Goal: Information Seeking & Learning: Compare options

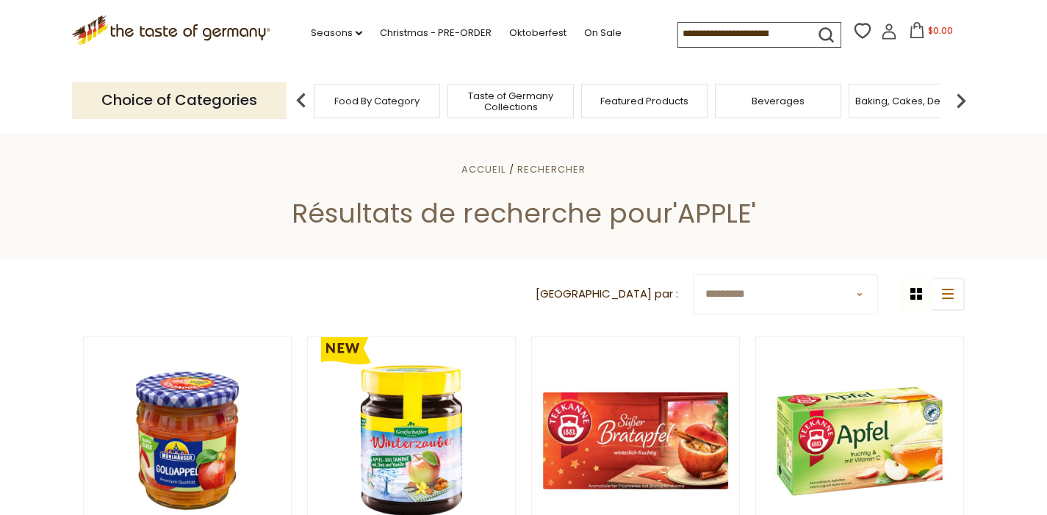
scroll to position [274, 0]
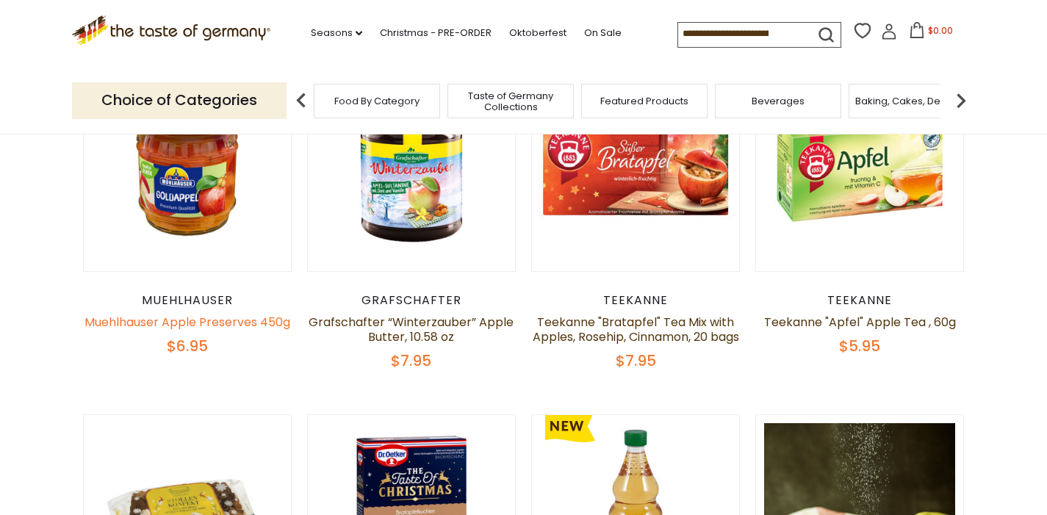
click at [206, 324] on link "Muehlhauser Apple Preserves 450g" at bounding box center [188, 322] width 206 height 17
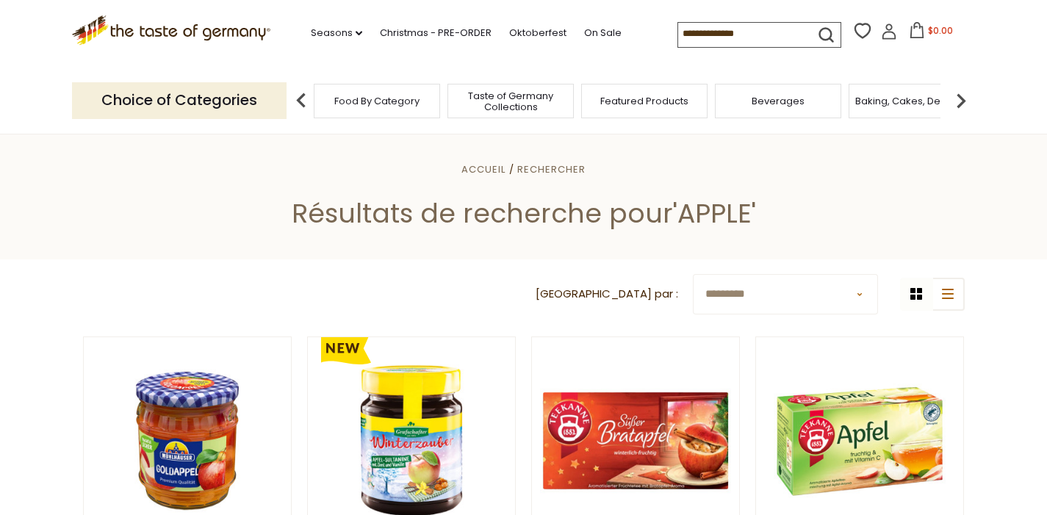
scroll to position [274, 0]
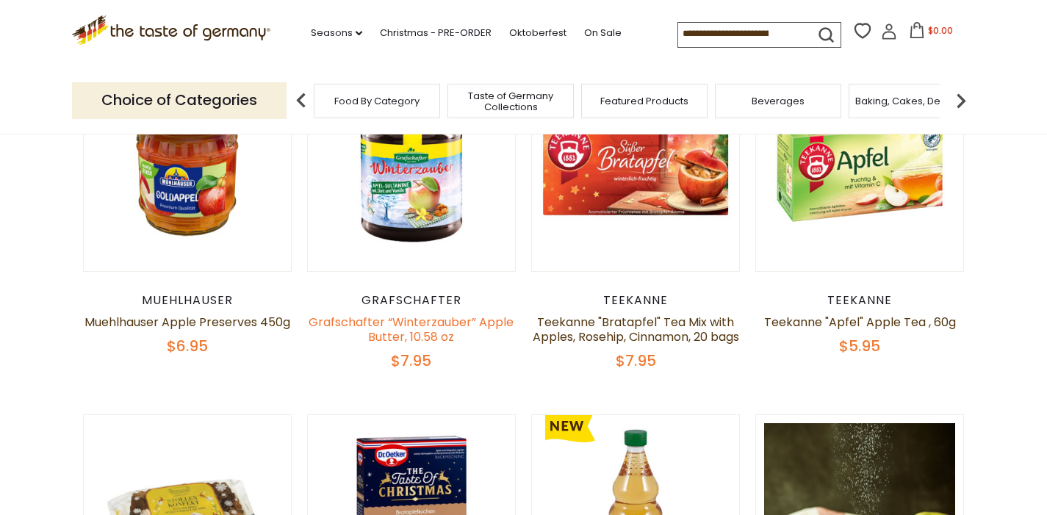
click at [416, 339] on link "Grafschafter “Winterzauber” Apple Butter, 10.58 oz" at bounding box center [411, 330] width 205 height 32
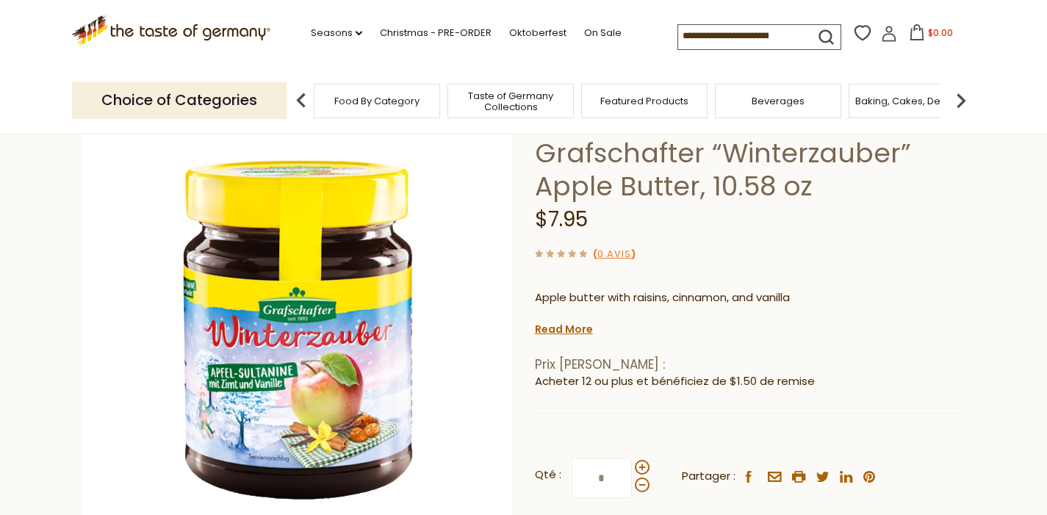
scroll to position [37, 0]
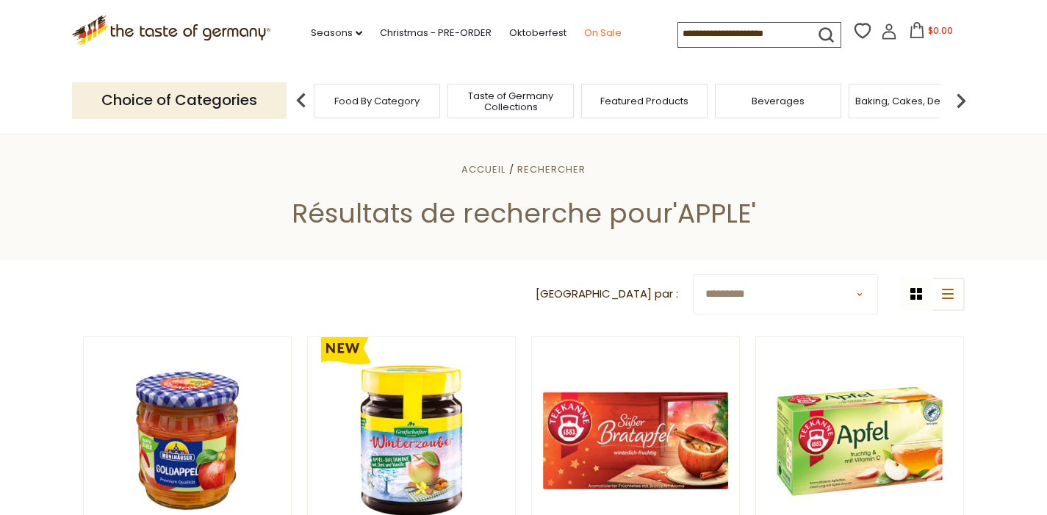
click at [584, 29] on link "On Sale" at bounding box center [602, 33] width 37 height 16
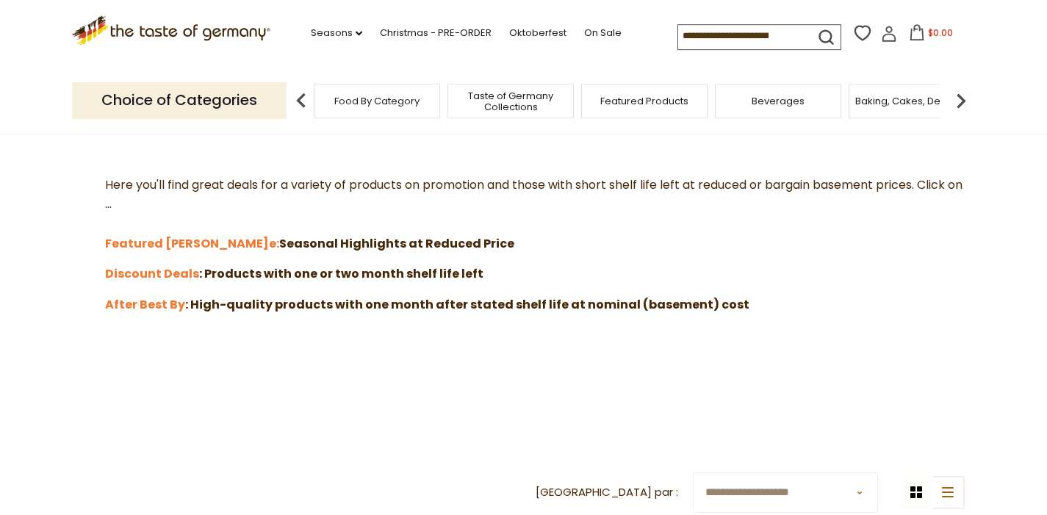
scroll to position [353, 0]
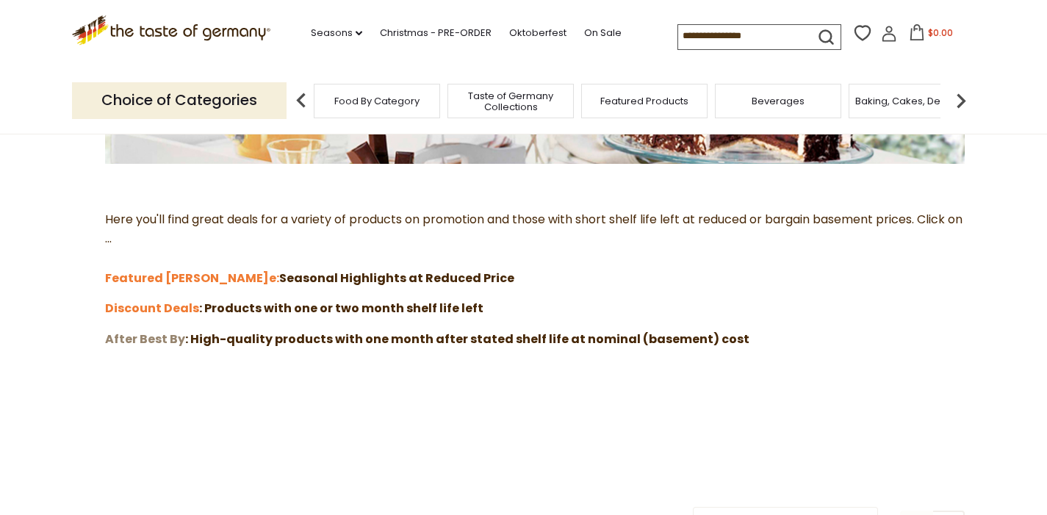
click at [171, 341] on strong "After Best By" at bounding box center [145, 339] width 80 height 17
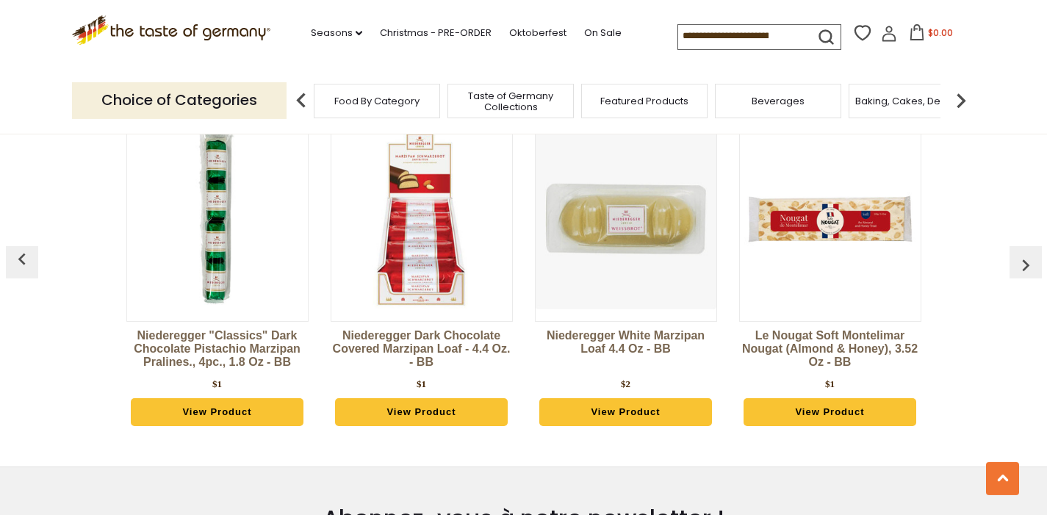
scroll to position [1164, 0]
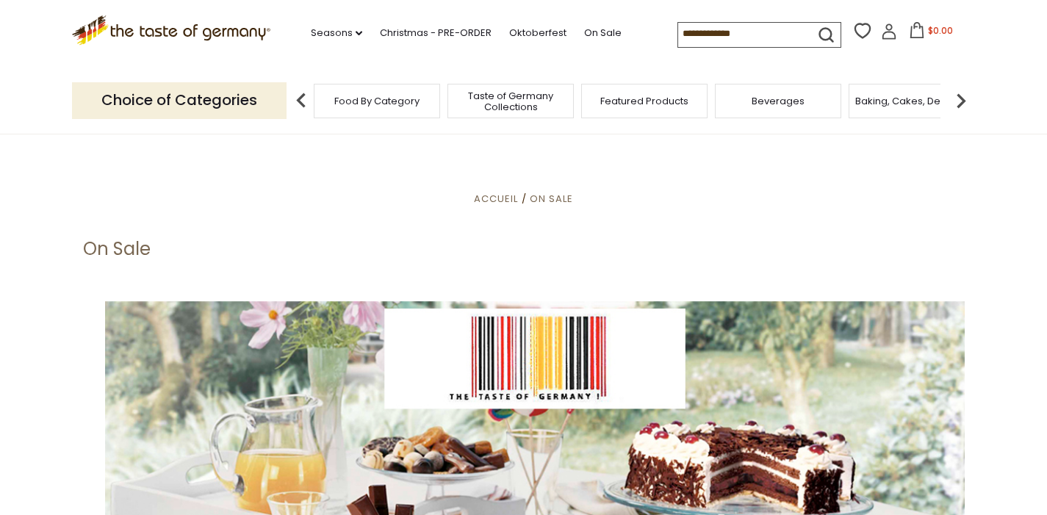
scroll to position [353, 0]
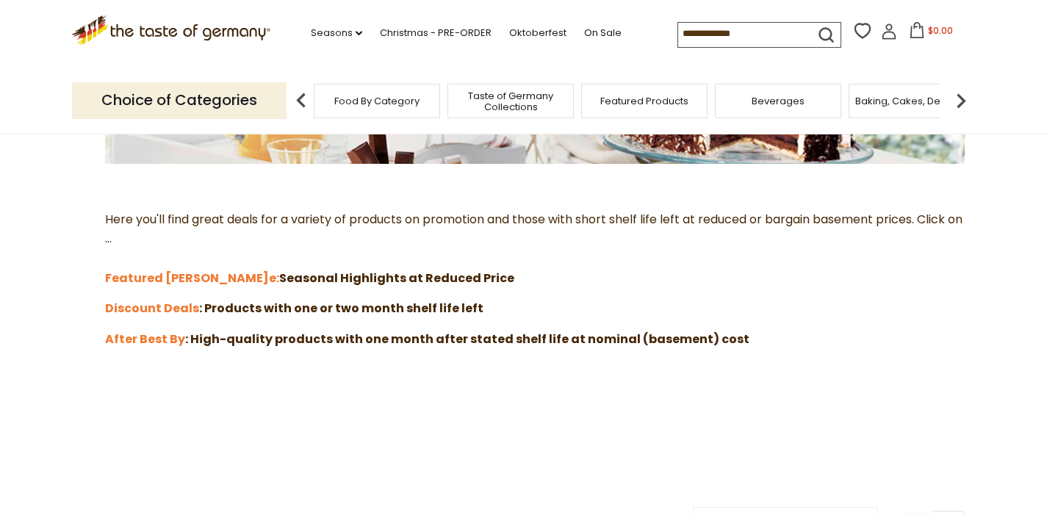
click at [153, 291] on div "Here you'll find great deals for a variety of products on promotion and those w…" at bounding box center [524, 207] width 882 height 577
click at [147, 310] on strong "Discount Deals" at bounding box center [152, 308] width 94 height 17
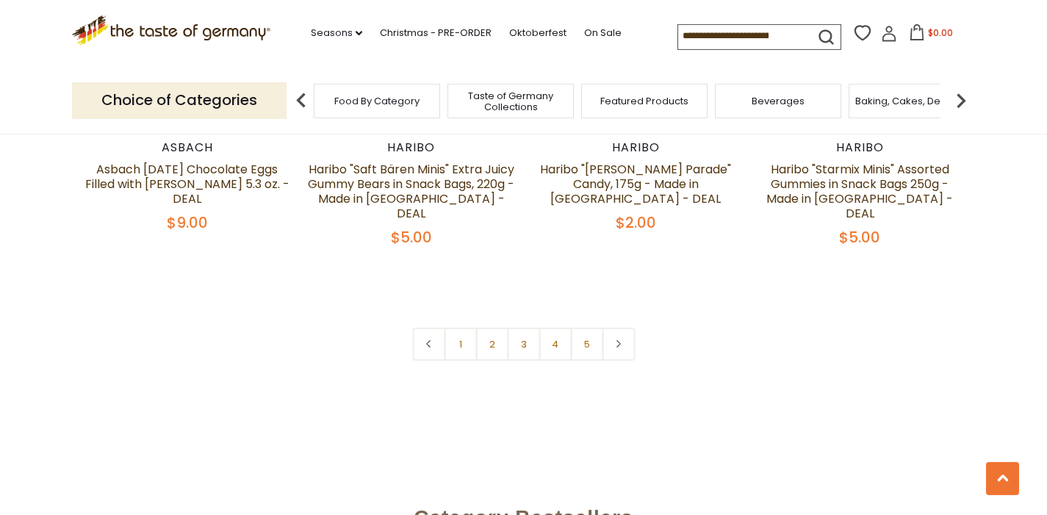
scroll to position [3387, 0]
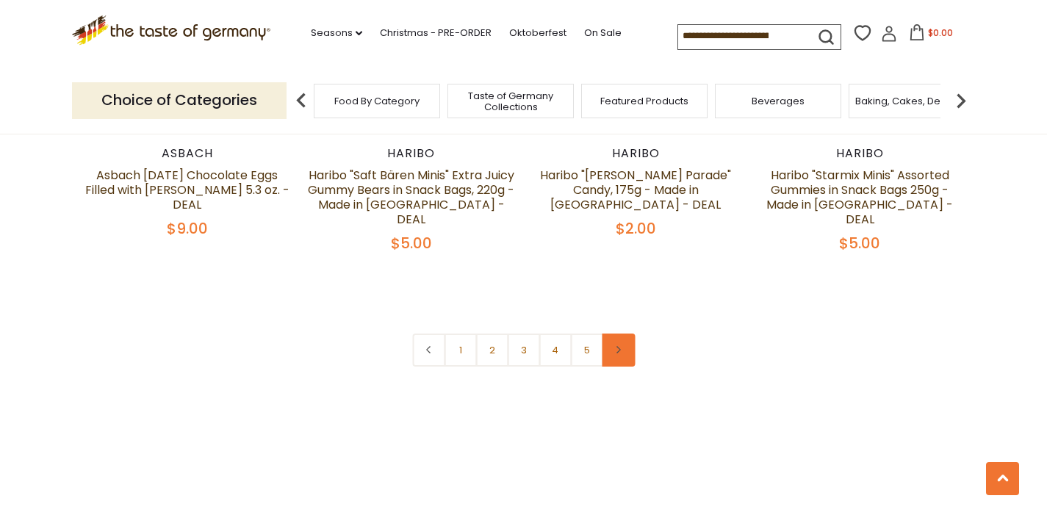
click at [618, 346] on use at bounding box center [619, 349] width 4 height 7
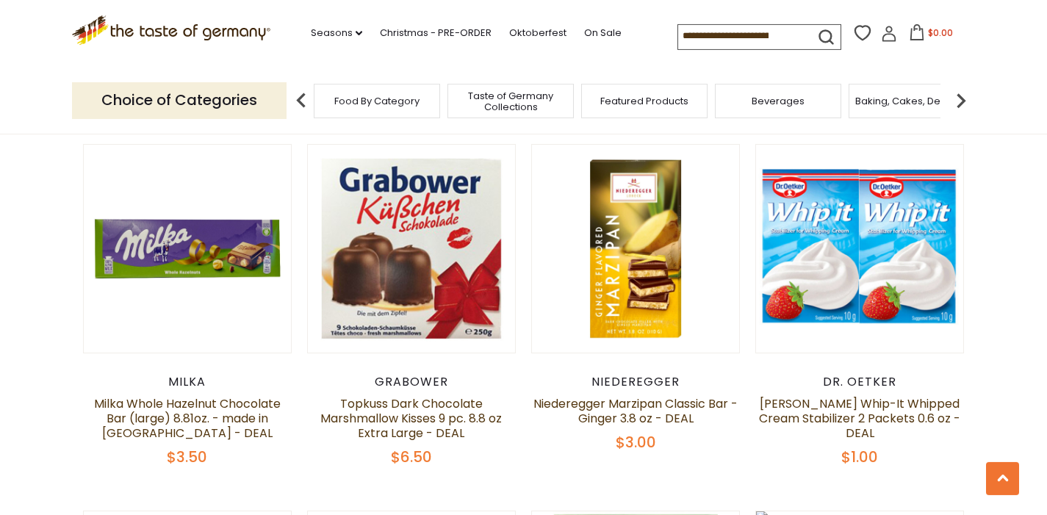
scroll to position [1693, 0]
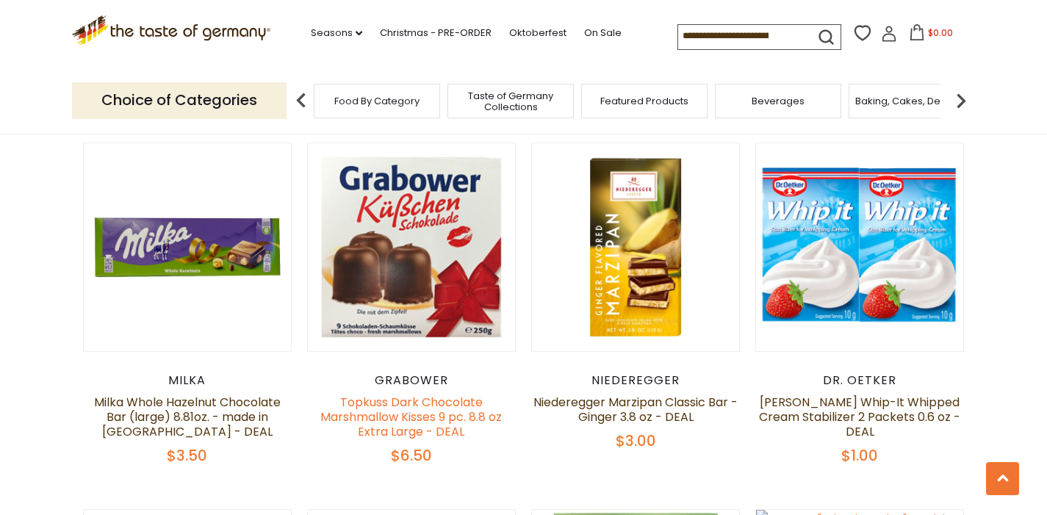
click at [421, 420] on link "Topkuss Dark Chocolate Marshmallow Kisses 9 pc. 8.8 oz Extra Large - DEAL" at bounding box center [411, 417] width 182 height 46
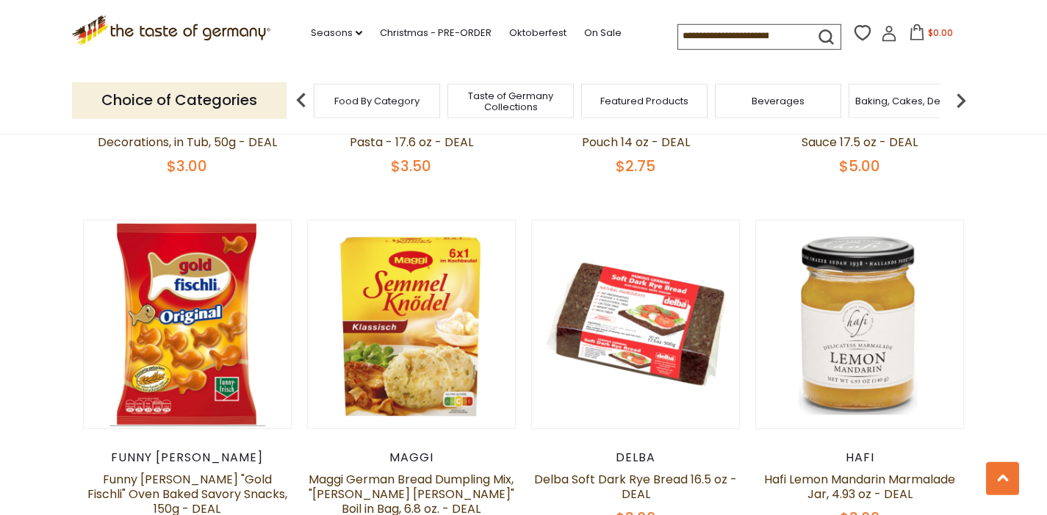
scroll to position [459, 0]
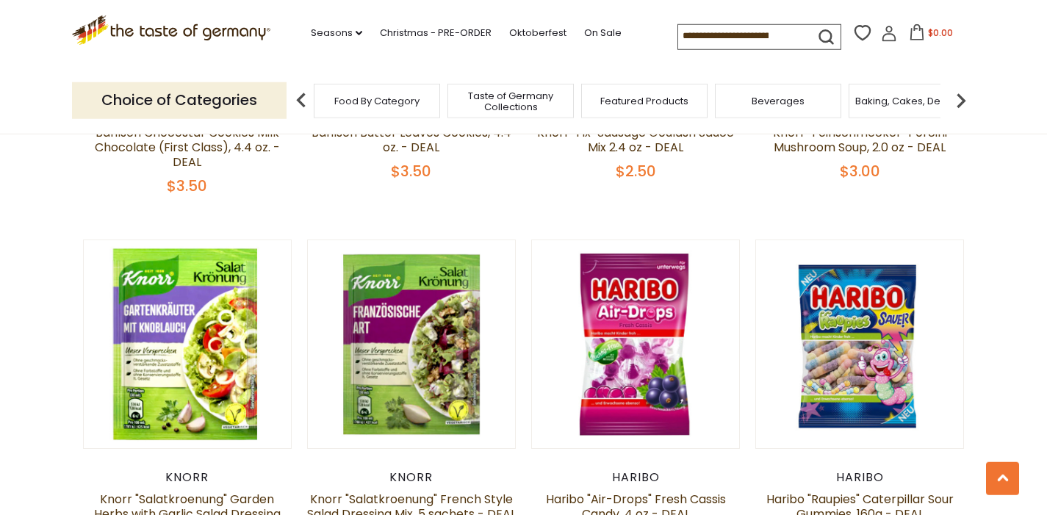
scroll to position [2293, 0]
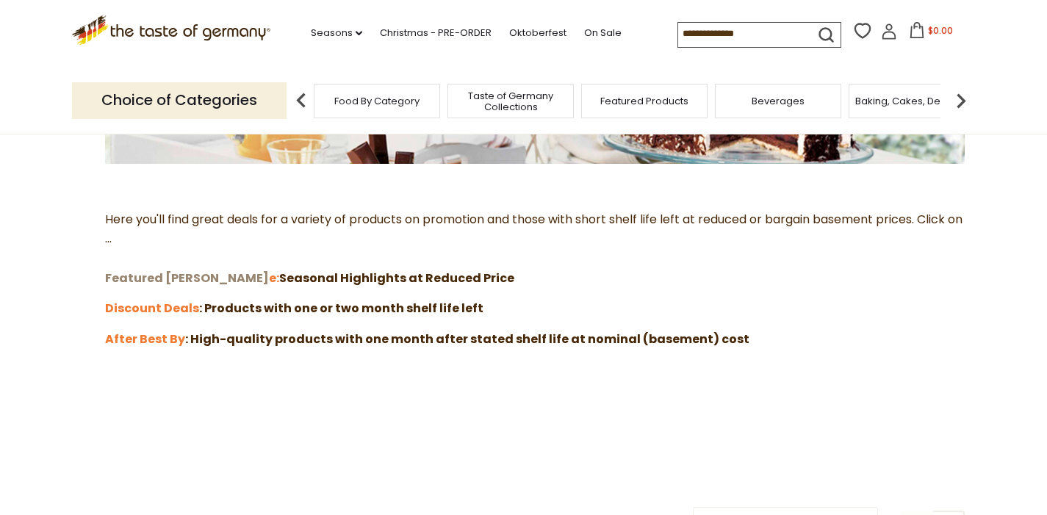
scroll to position [353, 0]
click at [167, 277] on strong "Featured Sal" at bounding box center [187, 278] width 164 height 17
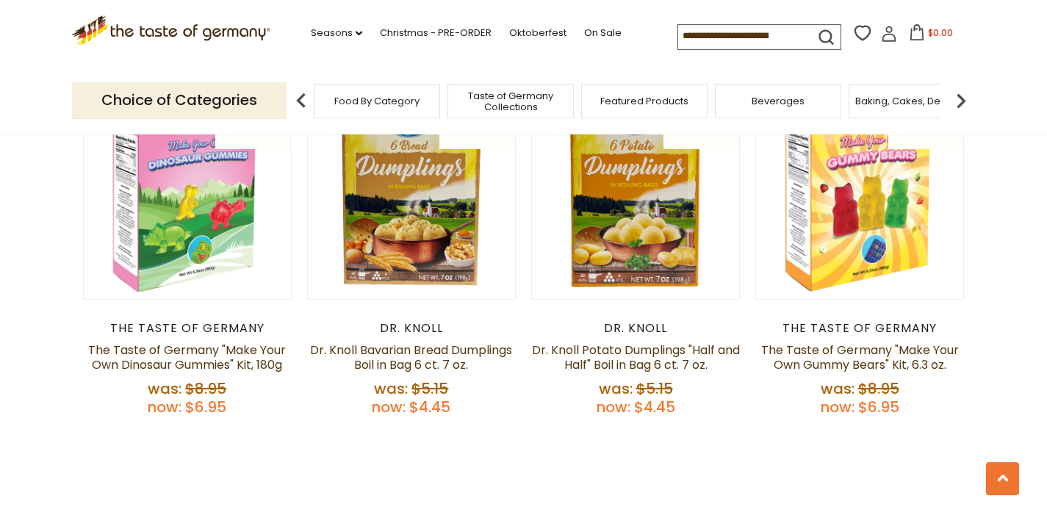
scroll to position [635, 0]
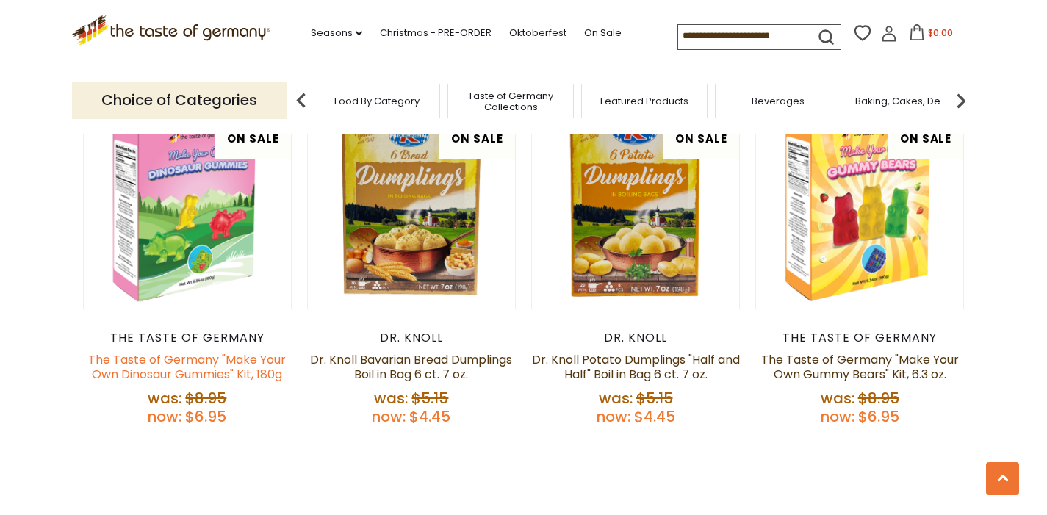
click at [182, 364] on link "The Taste of Germany "Make Your Own Dinosaur Gummies" Kit, 180g" at bounding box center [187, 367] width 198 height 32
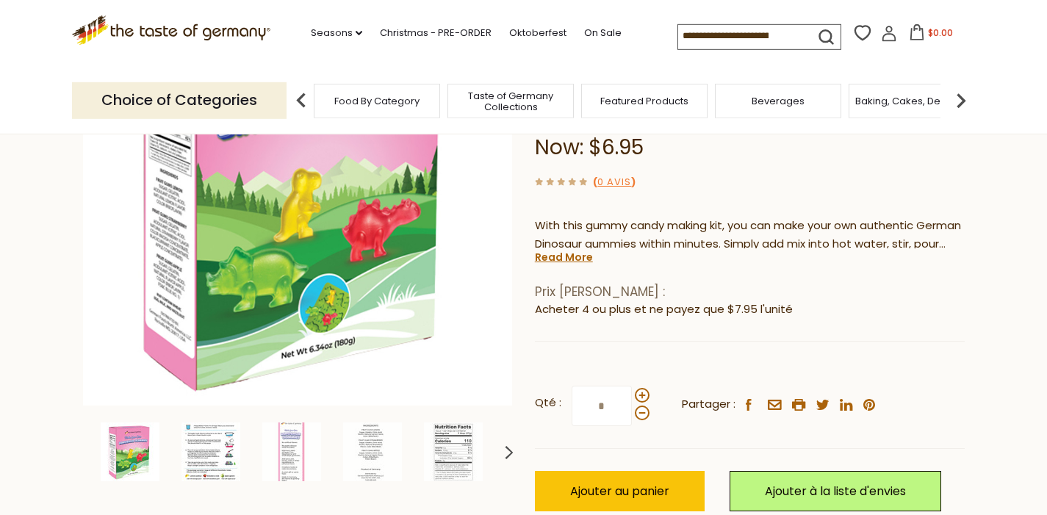
scroll to position [212, 0]
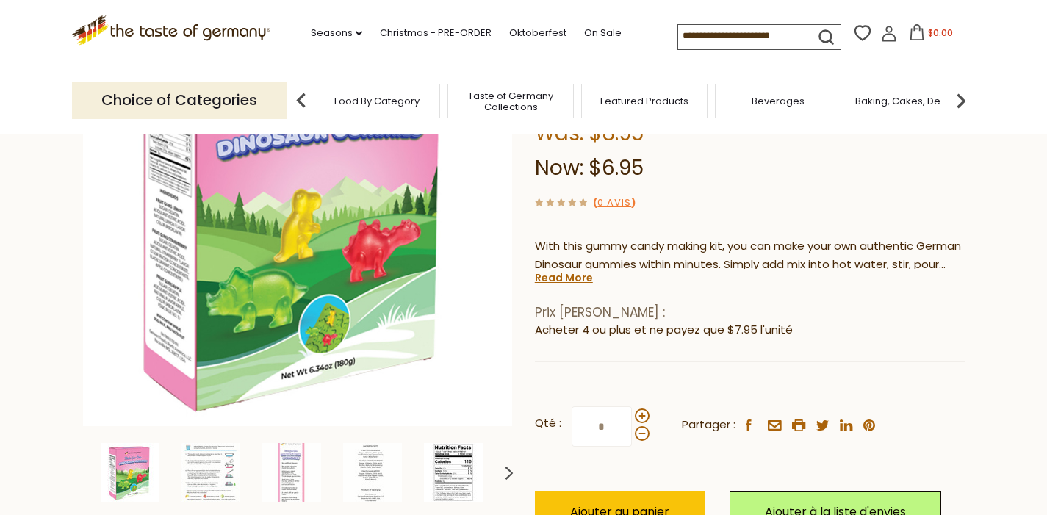
click at [448, 460] on img at bounding box center [453, 472] width 59 height 59
click at [363, 467] on img at bounding box center [372, 472] width 59 height 59
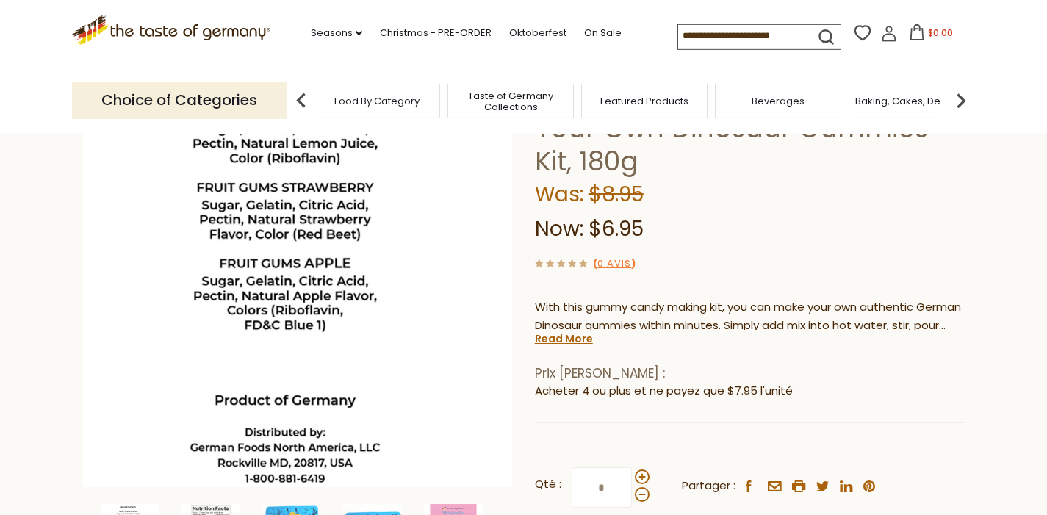
scroll to position [126, 0]
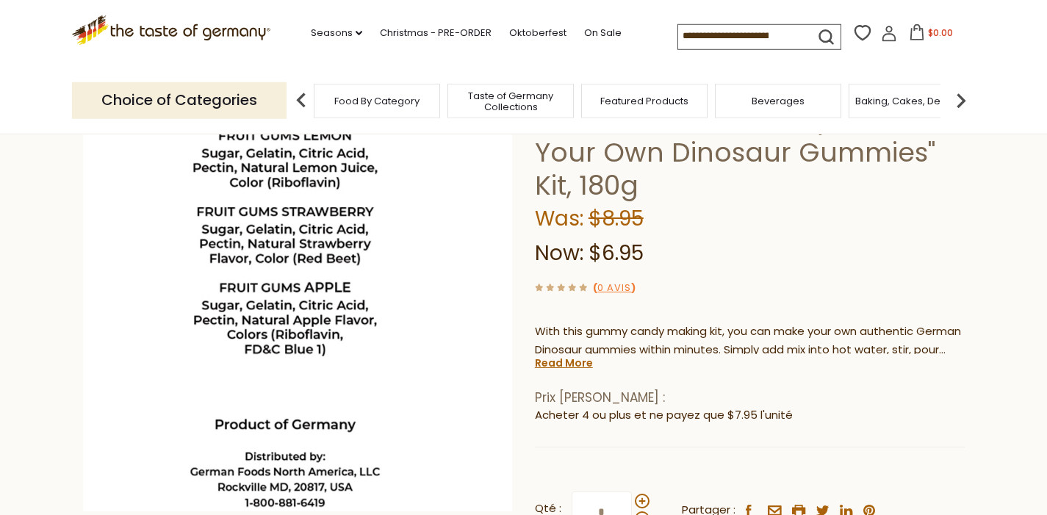
click at [516, 108] on span "Taste of Germany Collections" at bounding box center [511, 101] width 118 height 22
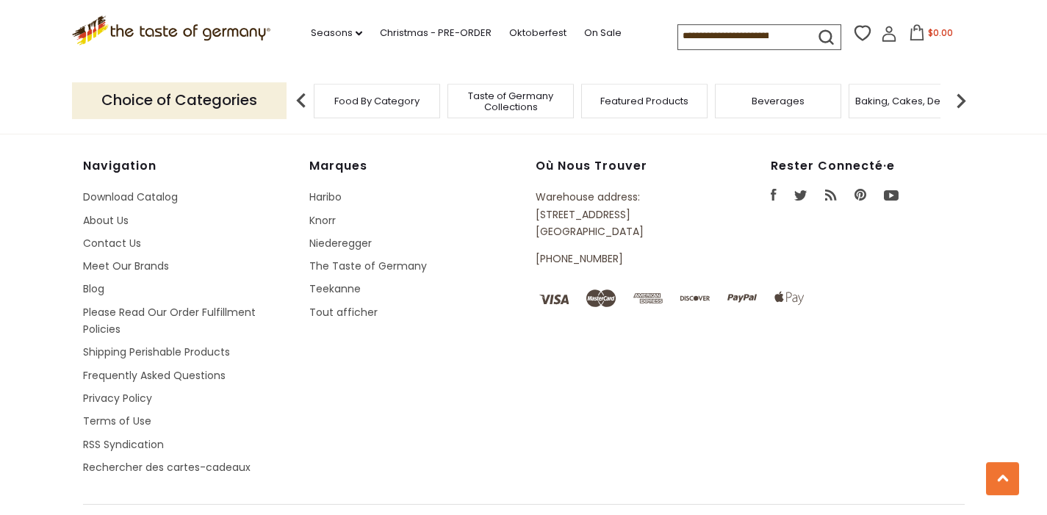
scroll to position [4104, 0]
click at [584, 32] on link "On Sale" at bounding box center [602, 33] width 37 height 16
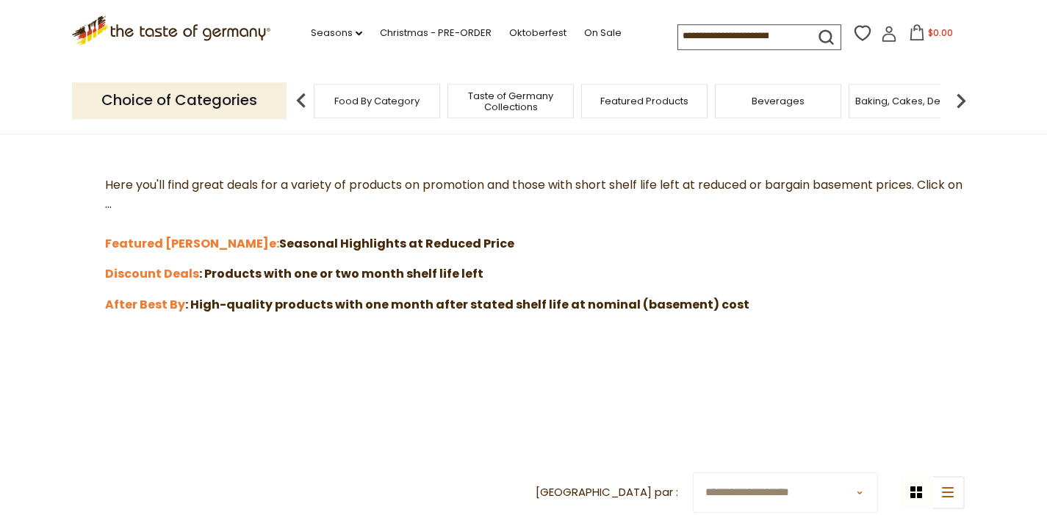
scroll to position [388, 0]
click at [164, 310] on strong "After Best By" at bounding box center [145, 303] width 80 height 17
click at [117, 279] on strong "Discount Deals" at bounding box center [152, 273] width 94 height 17
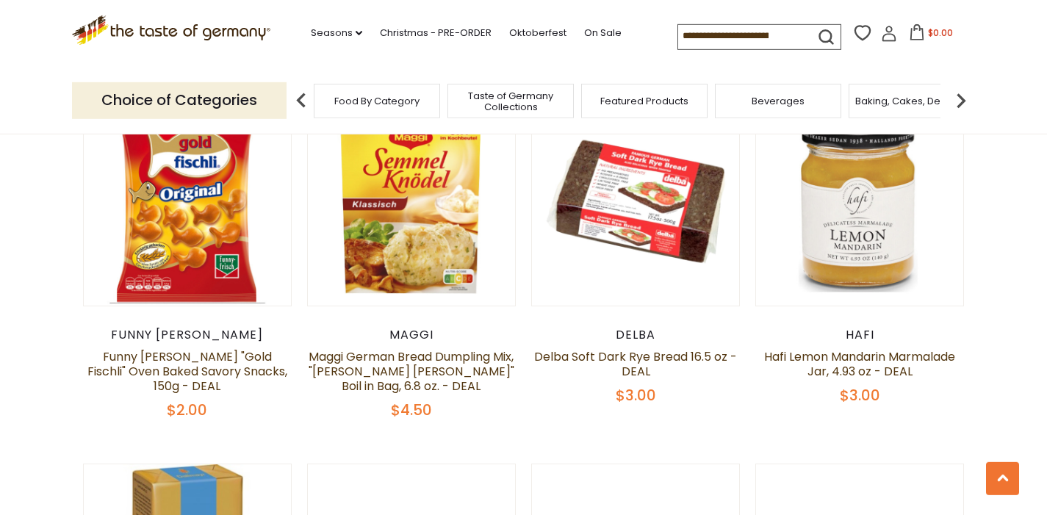
scroll to position [635, 0]
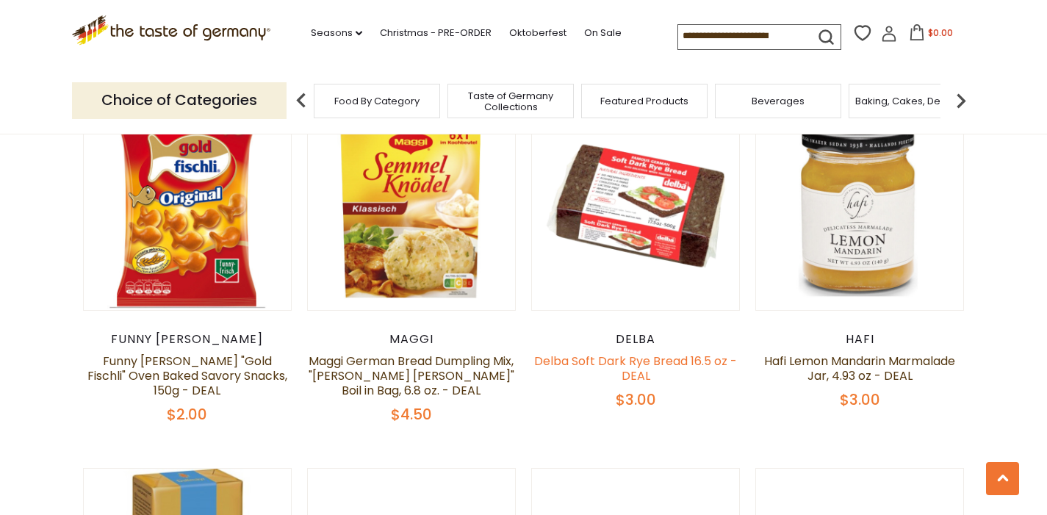
click at [645, 368] on link "Delba Soft Dark Rye Bread 16.5 oz -DEAL" at bounding box center [635, 369] width 203 height 32
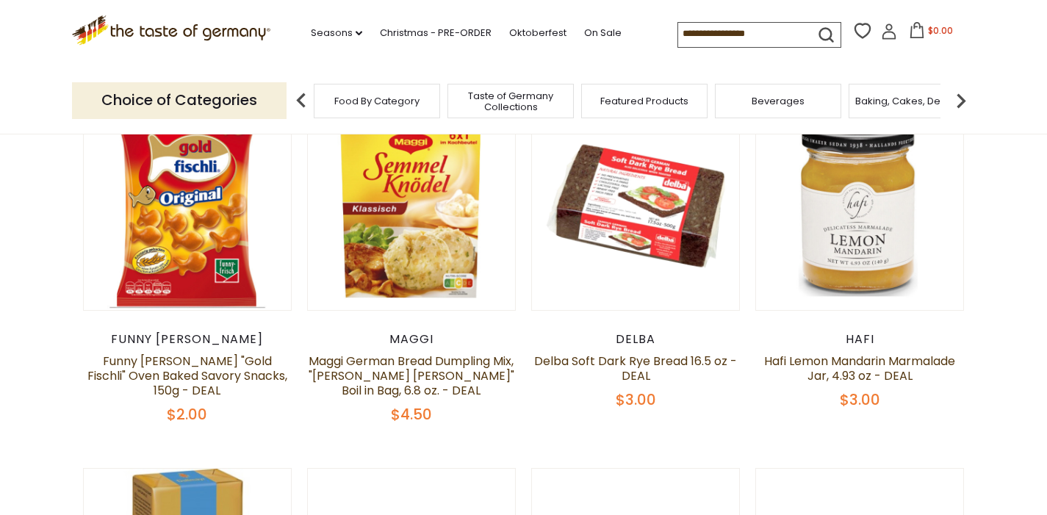
scroll to position [635, 0]
click at [833, 371] on link "Hafi Lemon Mandarin Marmalade Jar, 4.93 oz - DEAL" at bounding box center [859, 369] width 191 height 32
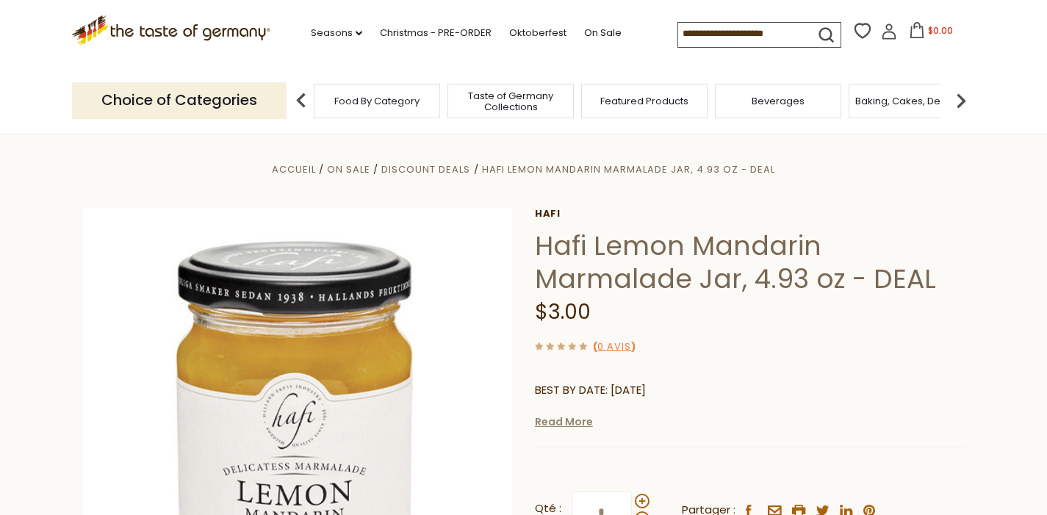
click at [564, 425] on link "Read More" at bounding box center [564, 422] width 58 height 15
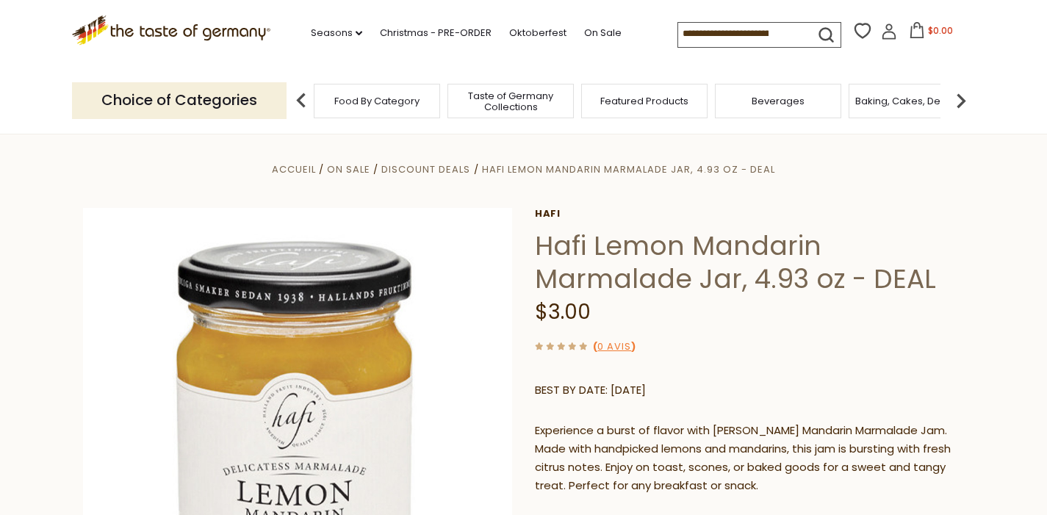
click at [960, 102] on img at bounding box center [961, 100] width 29 height 29
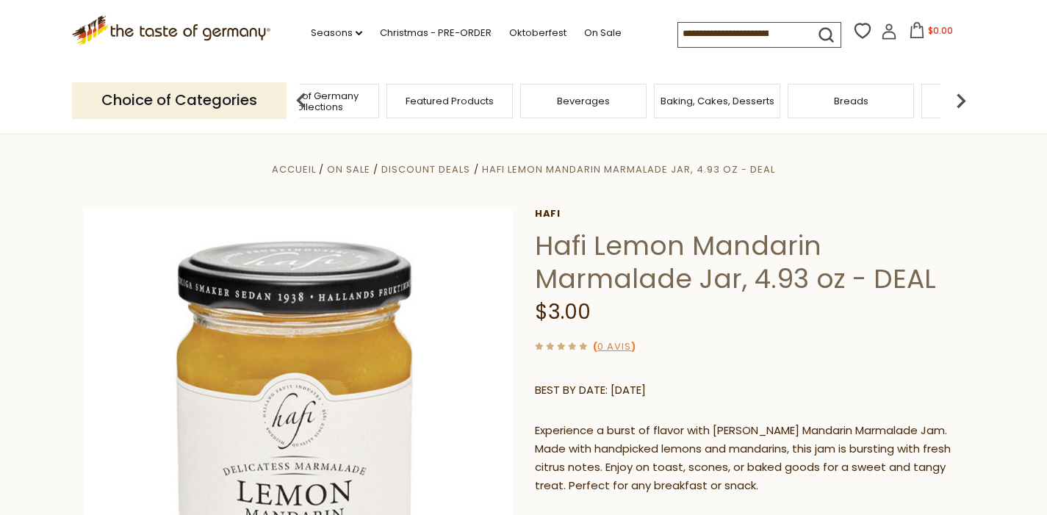
click at [958, 103] on img at bounding box center [961, 100] width 29 height 29
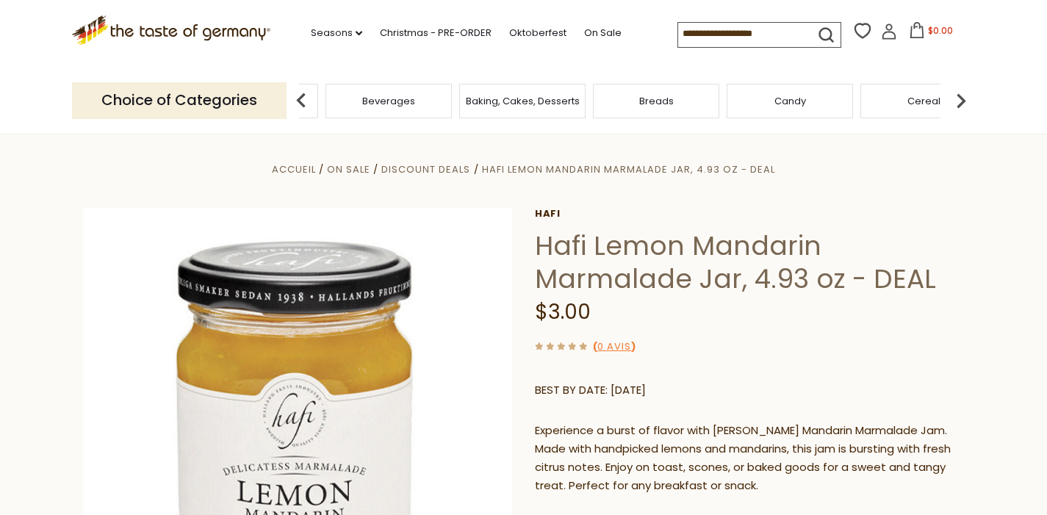
click at [958, 103] on img at bounding box center [961, 100] width 29 height 29
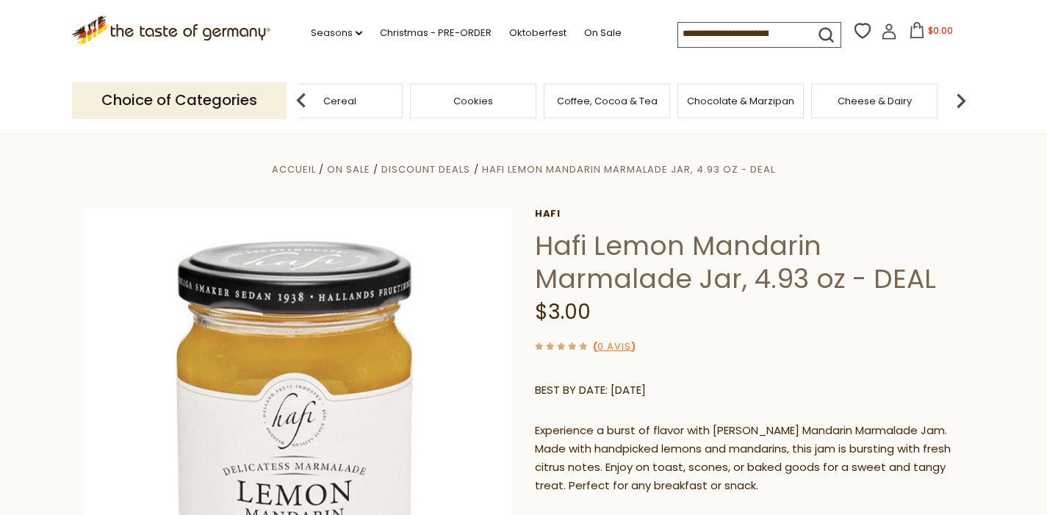
click at [958, 103] on img at bounding box center [961, 100] width 29 height 29
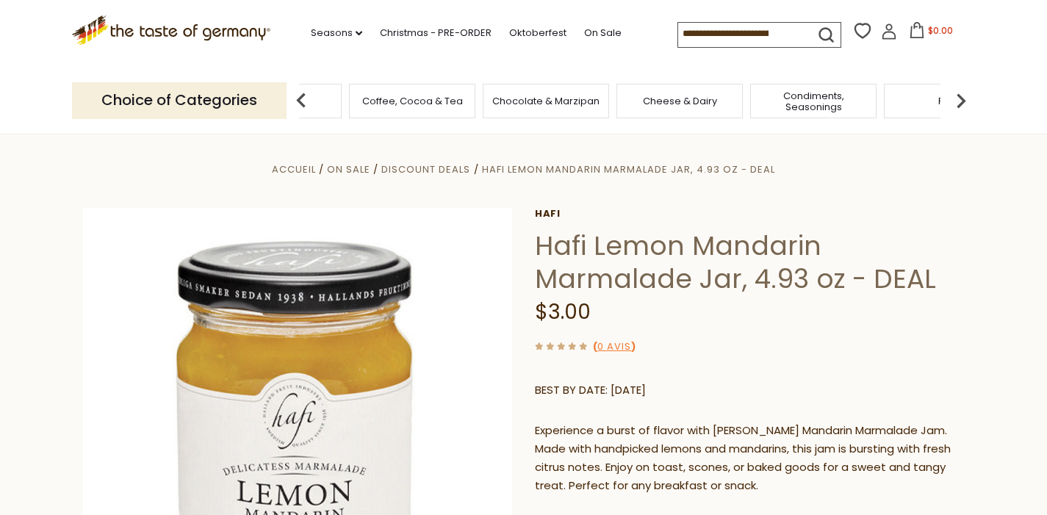
click at [958, 103] on img at bounding box center [961, 100] width 29 height 29
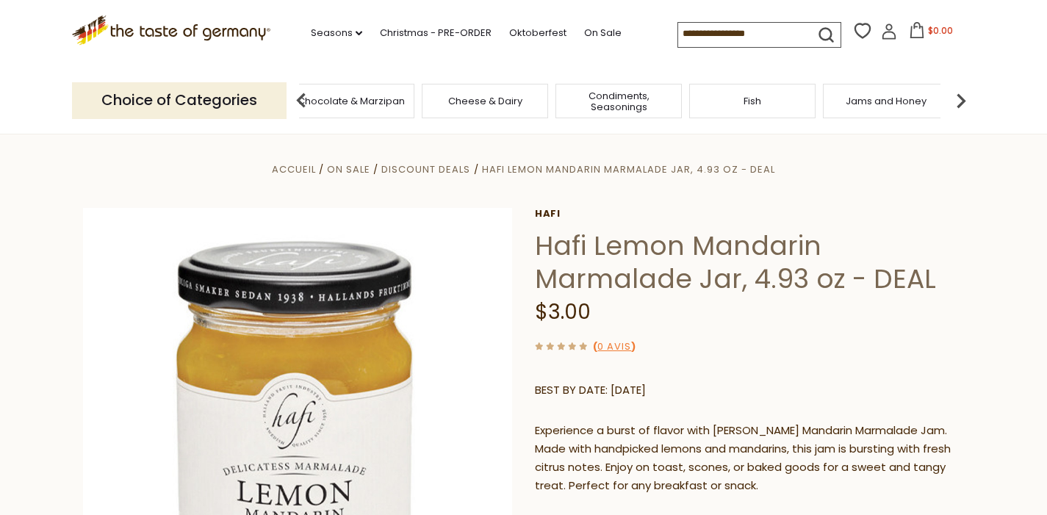
click at [958, 103] on img at bounding box center [961, 100] width 29 height 29
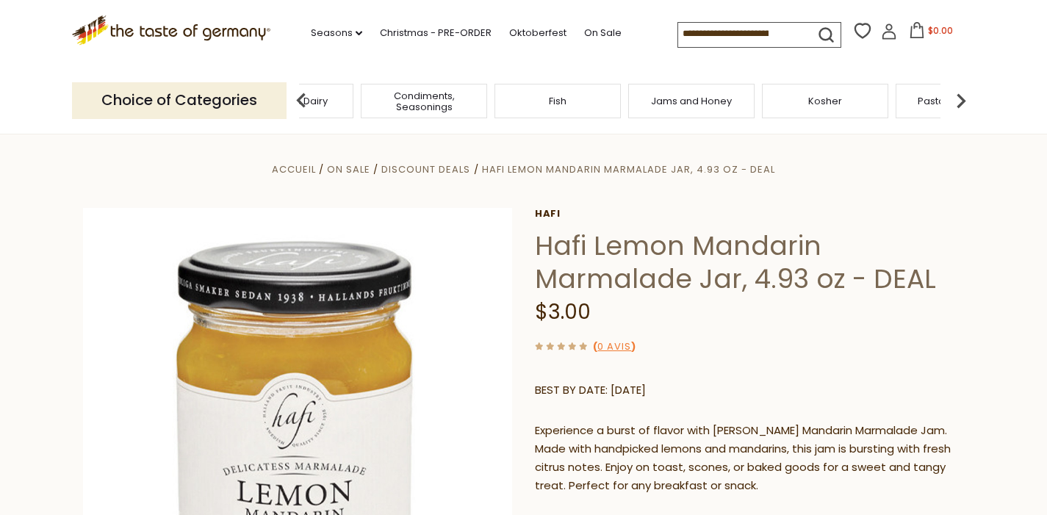
click at [958, 103] on img at bounding box center [961, 100] width 29 height 29
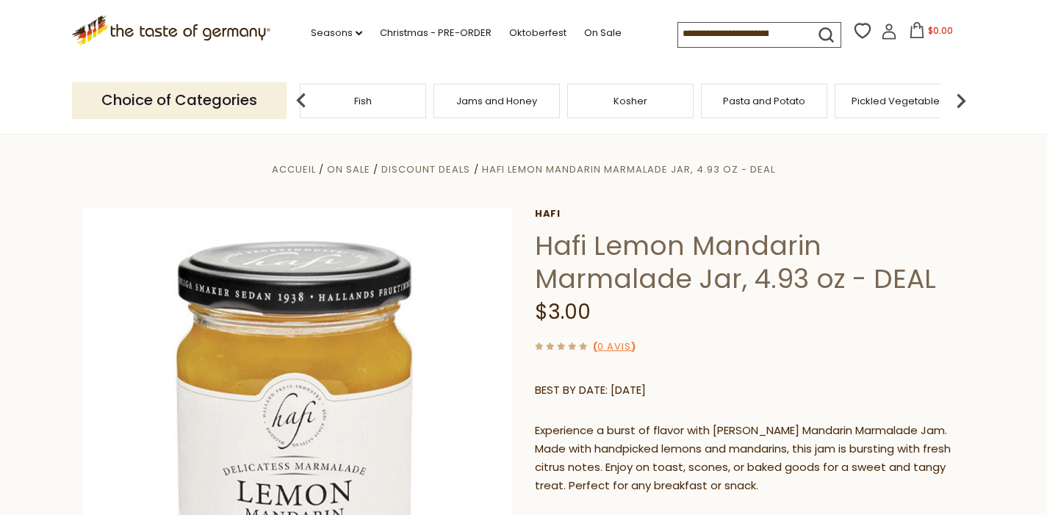
click at [958, 103] on img at bounding box center [961, 100] width 29 height 29
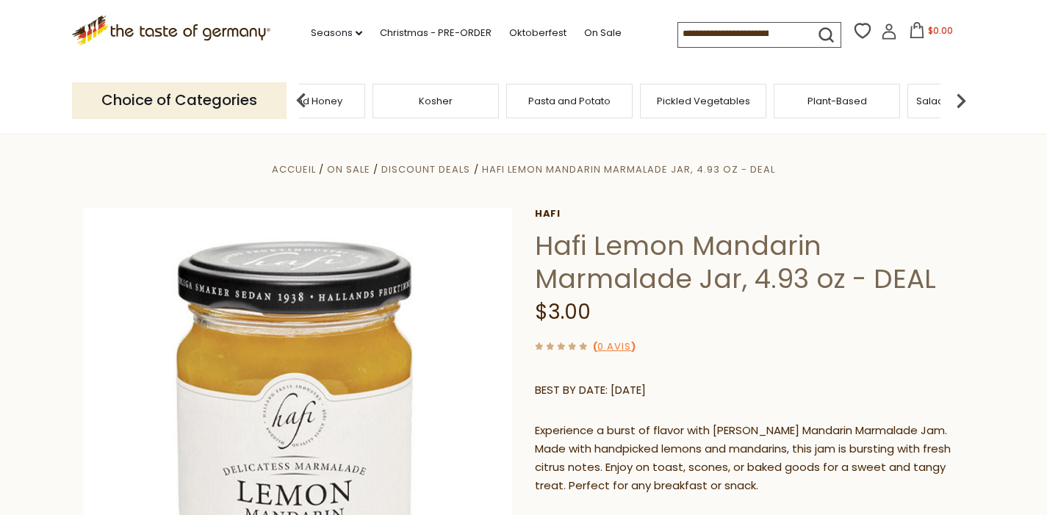
click at [958, 103] on img at bounding box center [961, 100] width 29 height 29
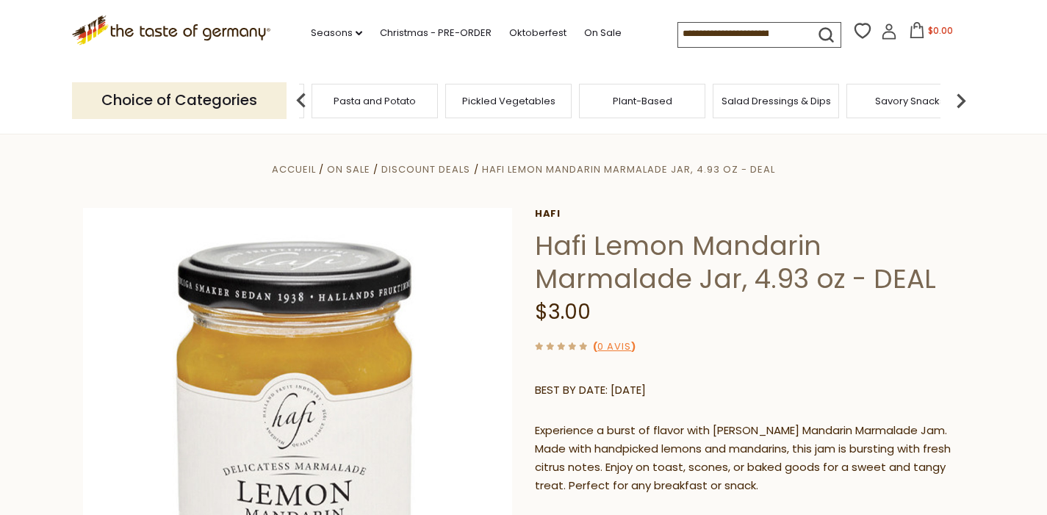
click at [958, 103] on img at bounding box center [961, 100] width 29 height 29
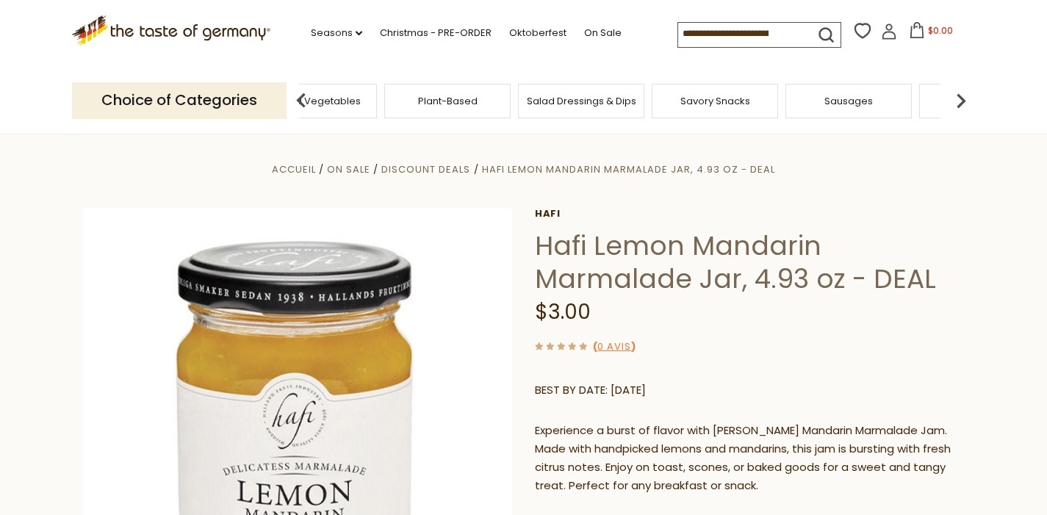
click at [958, 103] on img at bounding box center [961, 100] width 29 height 29
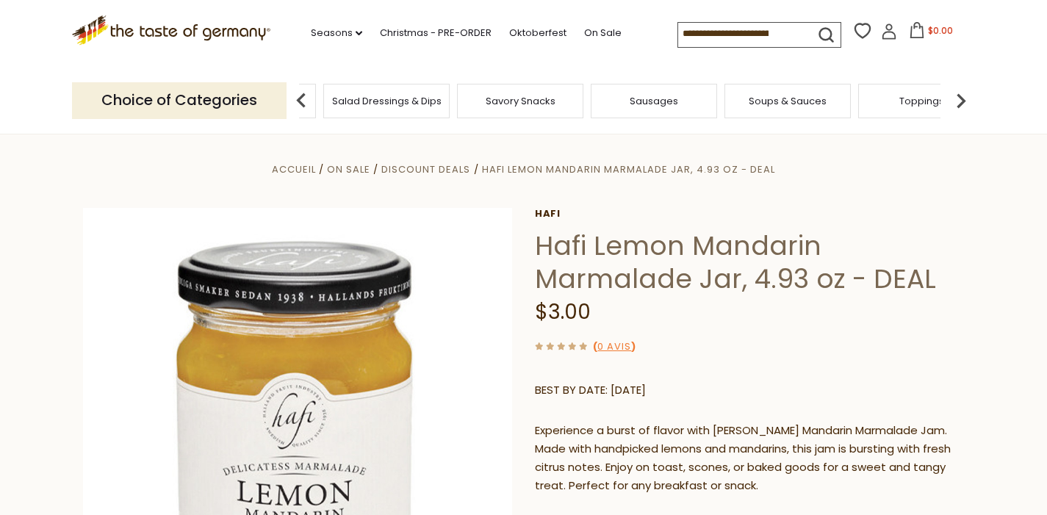
click at [958, 103] on img at bounding box center [961, 100] width 29 height 29
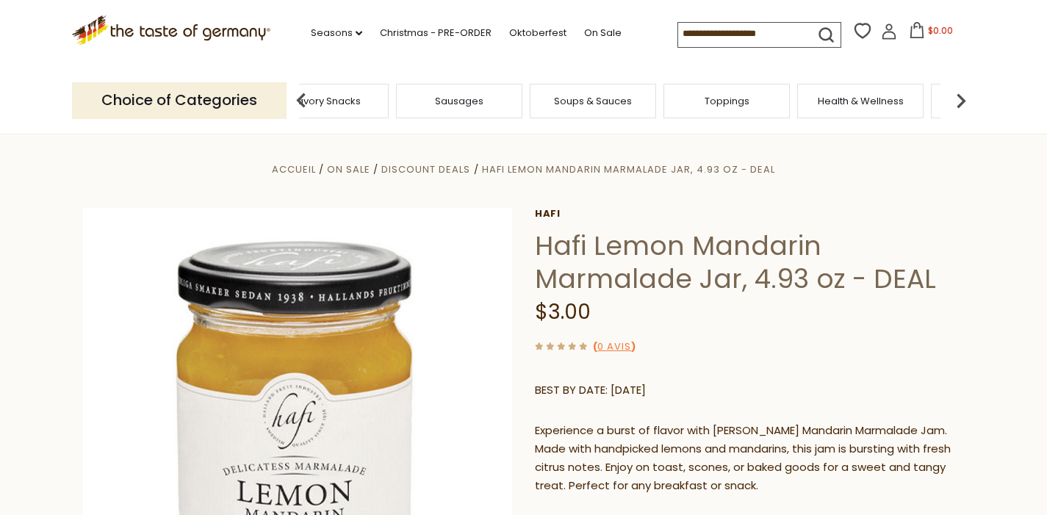
click at [958, 103] on img at bounding box center [961, 100] width 29 height 29
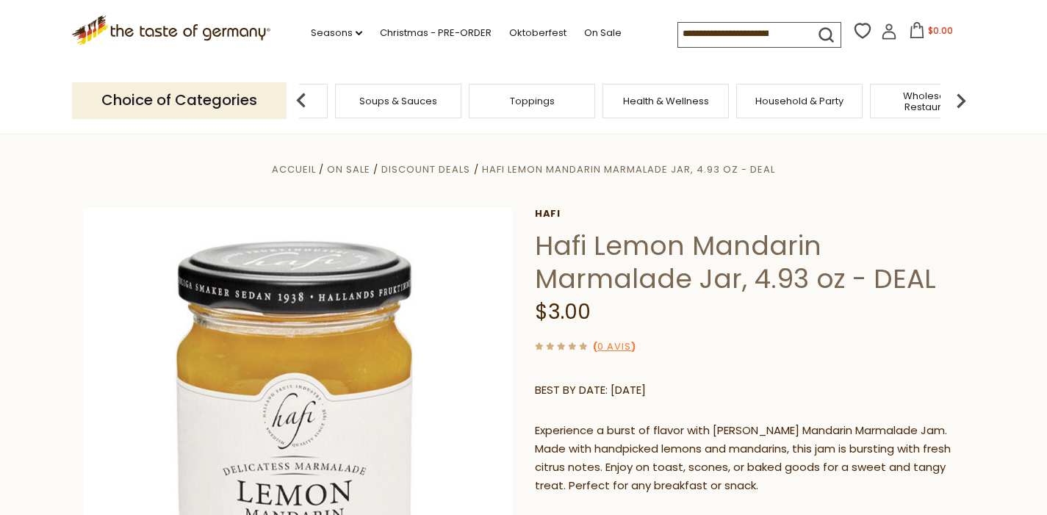
click at [642, 96] on span "Health & Wellness" at bounding box center [666, 101] width 86 height 11
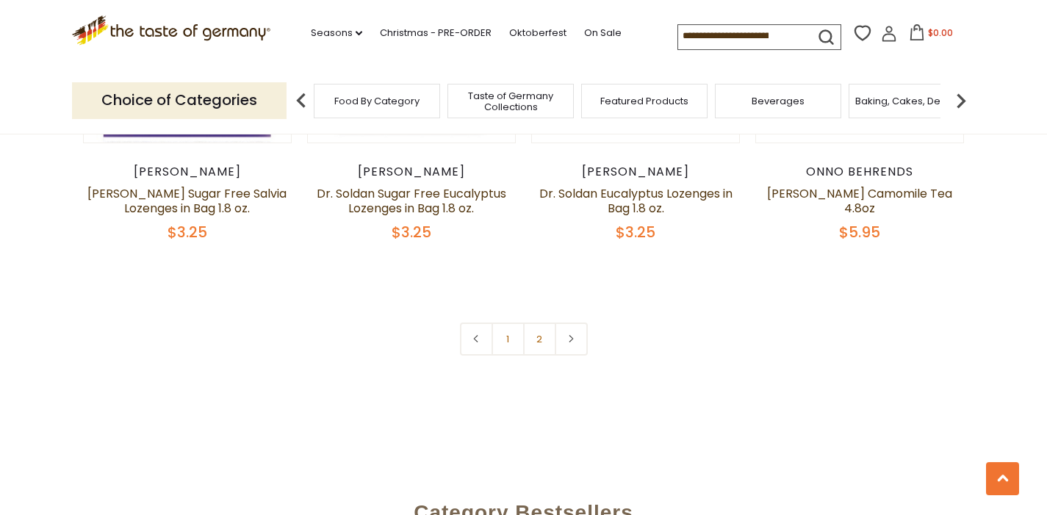
scroll to position [3563, 0]
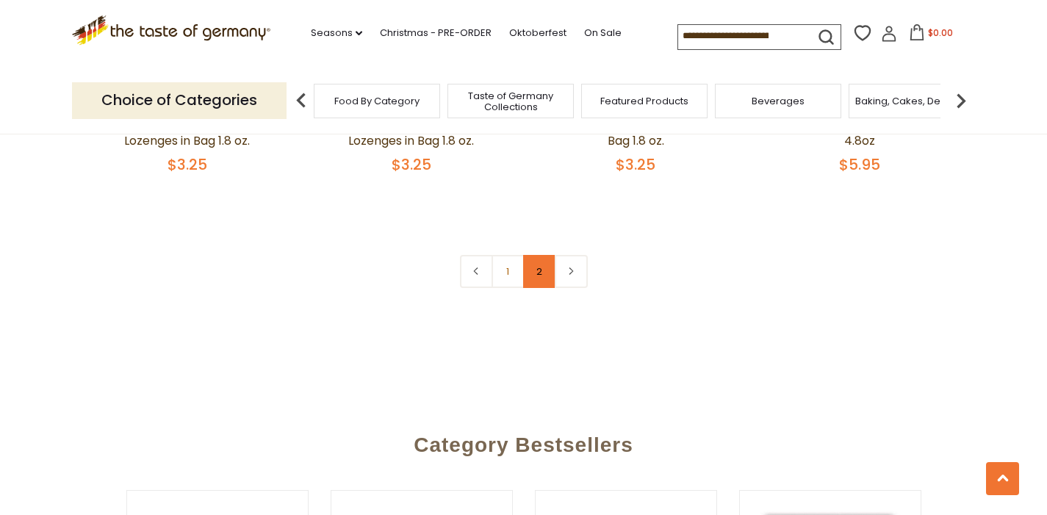
click at [544, 288] on link "2" at bounding box center [539, 271] width 33 height 33
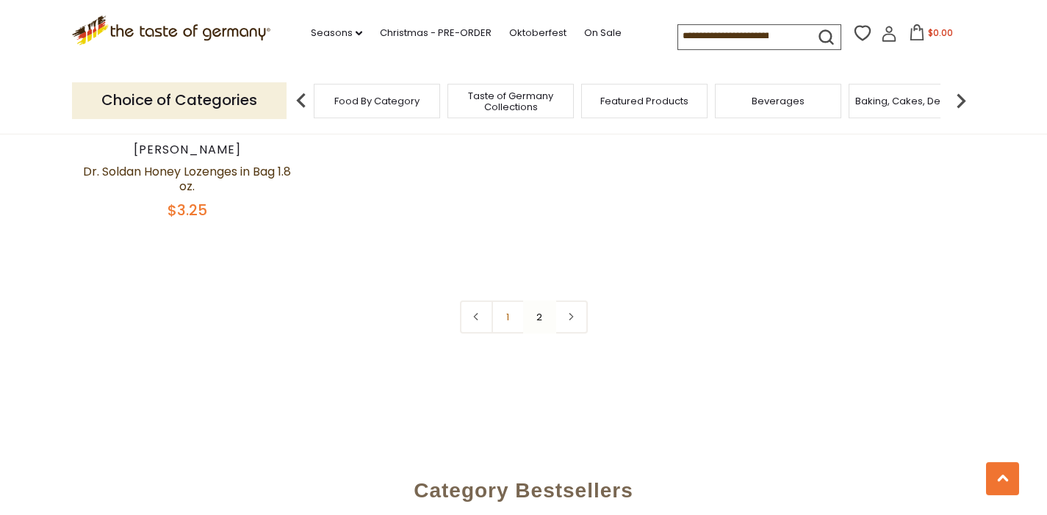
scroll to position [1370, 0]
